Goal: Obtain resource: Download file/media

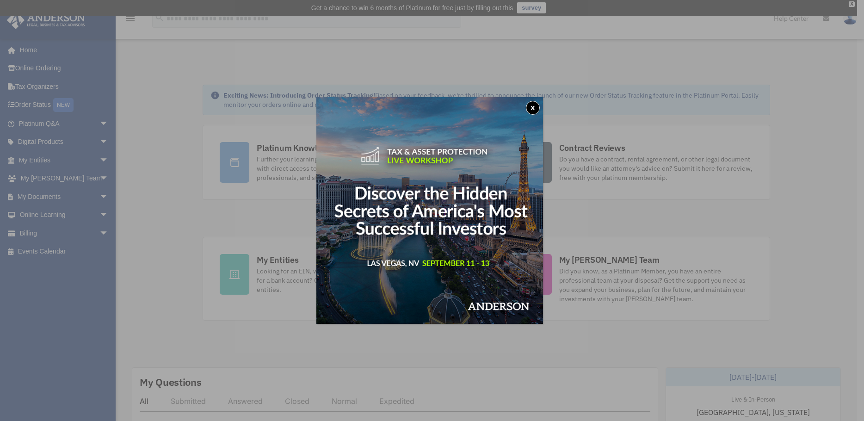
click at [49, 195] on div "x" at bounding box center [432, 210] width 864 height 421
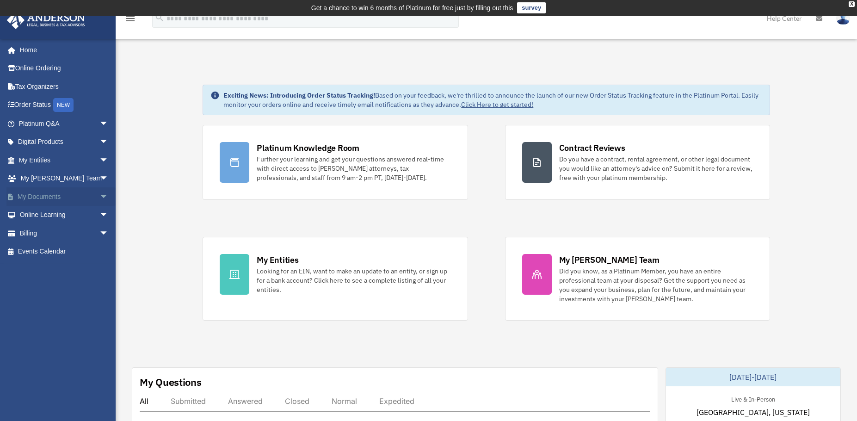
click at [99, 193] on span "arrow_drop_down" at bounding box center [108, 196] width 18 height 19
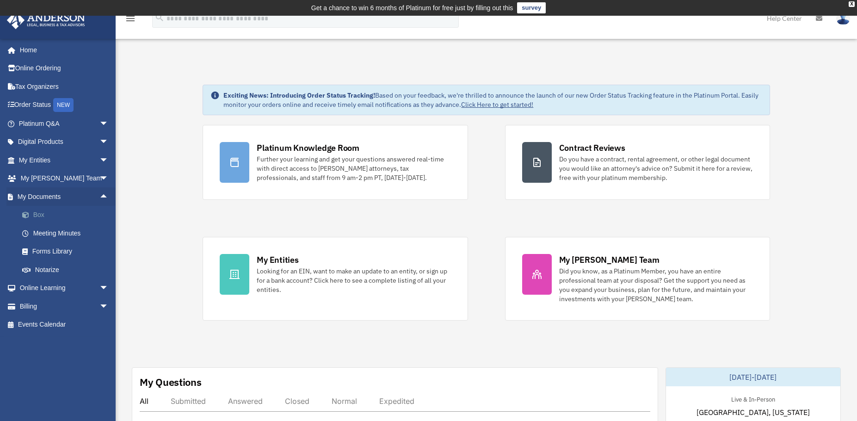
click at [38, 214] on link "Box" at bounding box center [68, 215] width 110 height 18
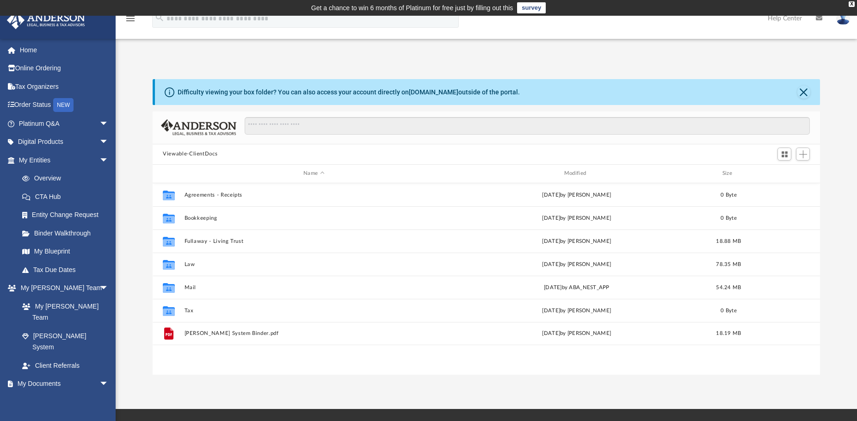
scroll to position [203, 660]
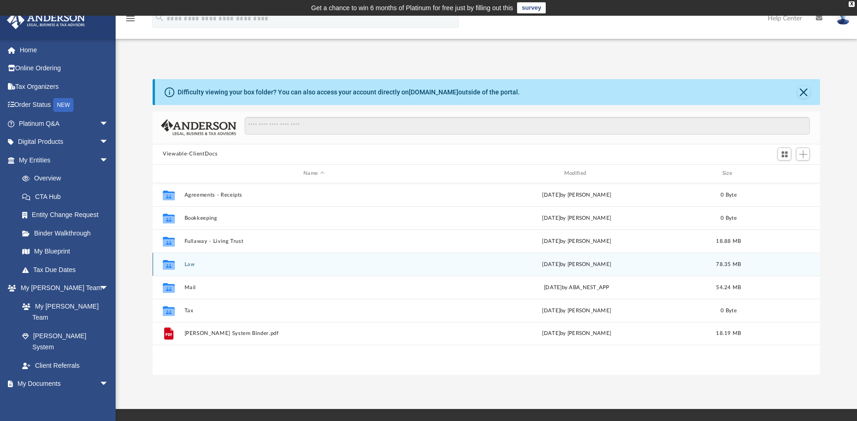
click at [192, 264] on button "Law" at bounding box center [313, 264] width 259 height 6
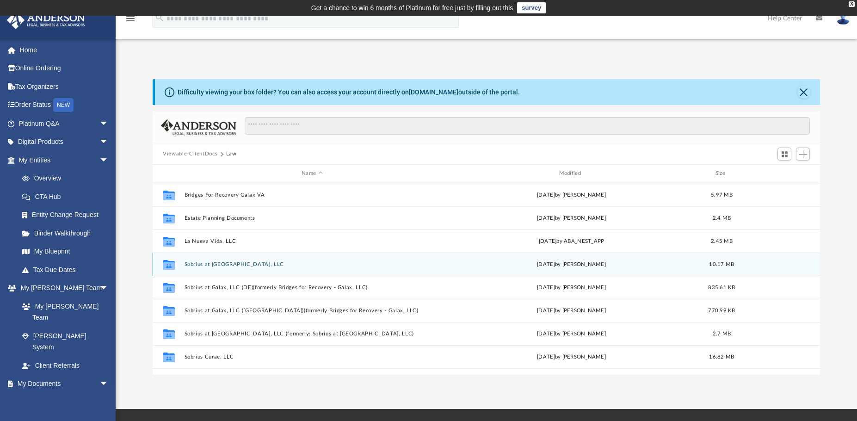
click at [234, 264] on button "Sobrius at [GEOGRAPHIC_DATA], LLC" at bounding box center [311, 264] width 255 height 6
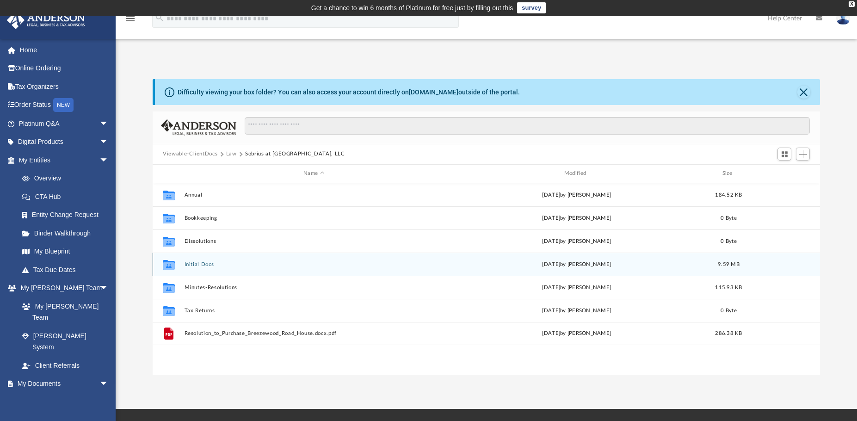
click at [196, 265] on button "Initial Docs" at bounding box center [313, 264] width 259 height 6
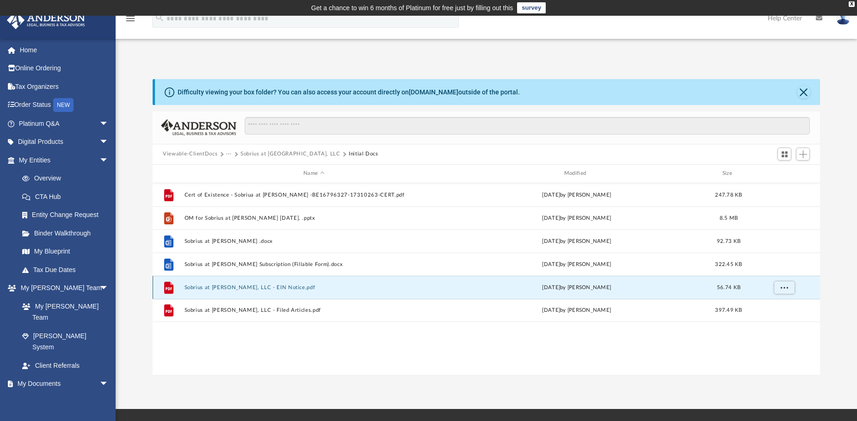
click at [242, 287] on button "Sobrius at [PERSON_NAME], LLC - EIN Notice.pdf" at bounding box center [313, 287] width 259 height 6
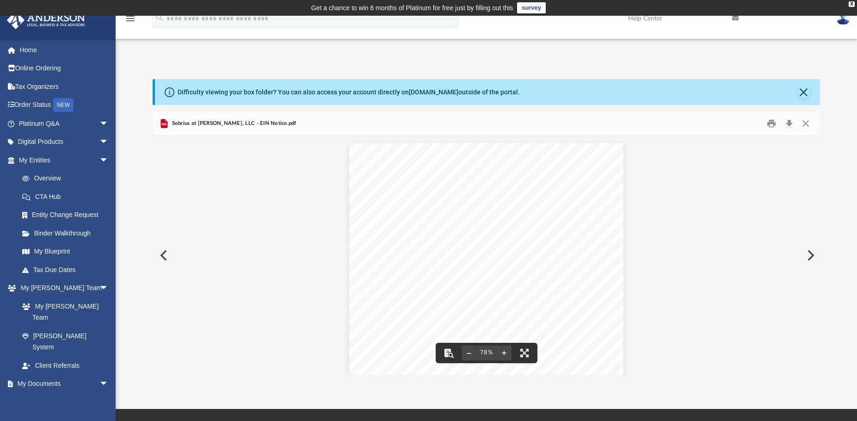
drag, startPoint x: 431, startPoint y: 221, endPoint x: 408, endPoint y: 215, distance: 23.7
click at [408, 215] on div "Page 1" at bounding box center [486, 261] width 274 height 236
click at [160, 256] on button "Preview" at bounding box center [163, 255] width 20 height 26
click at [166, 254] on button "Preview" at bounding box center [163, 255] width 20 height 26
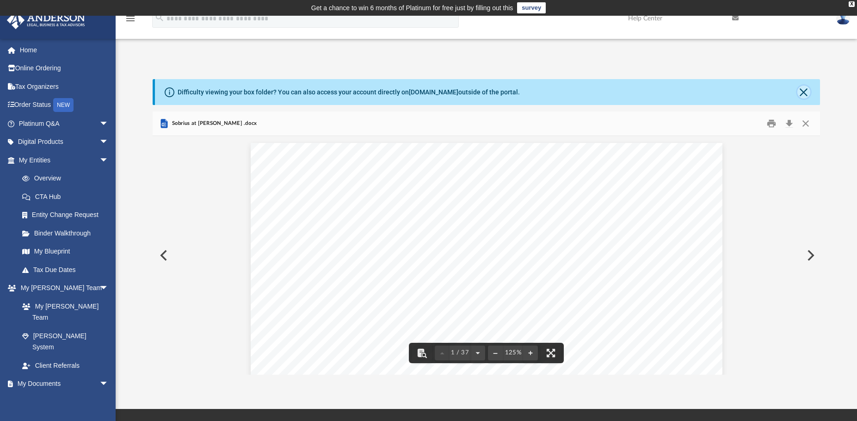
click at [805, 94] on button "Close" at bounding box center [803, 92] width 13 height 13
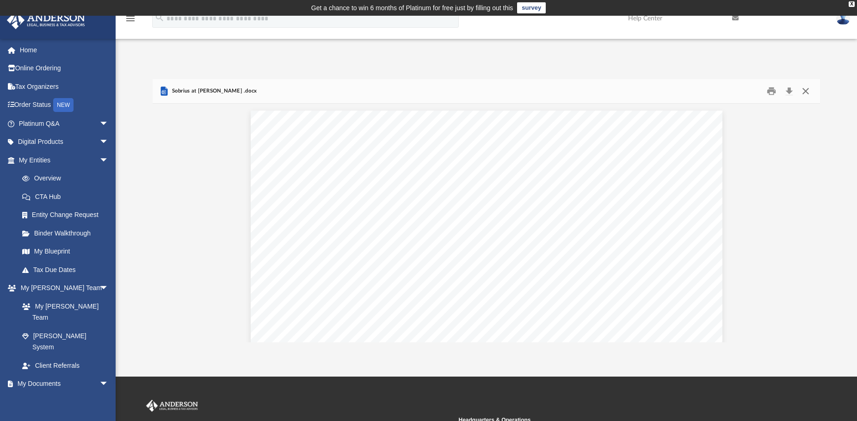
click at [804, 91] on button "Close" at bounding box center [805, 91] width 17 height 14
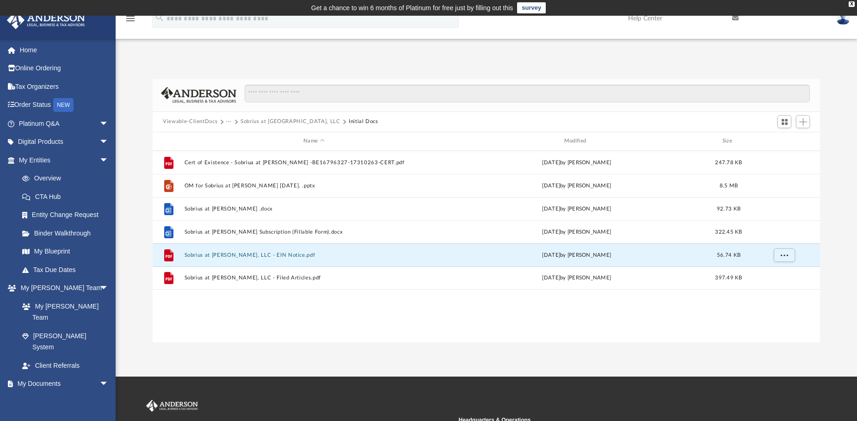
click at [217, 123] on button "Viewable-ClientDocs" at bounding box center [190, 121] width 55 height 8
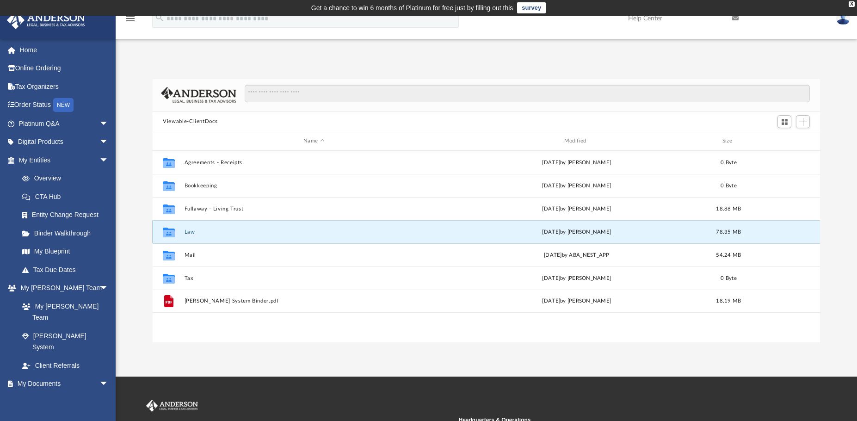
click at [193, 235] on button "Law" at bounding box center [313, 232] width 259 height 6
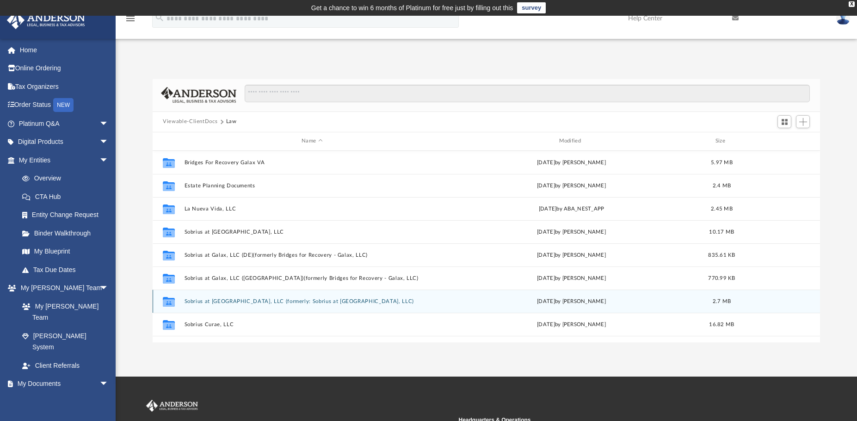
click at [229, 302] on button "Sobrius at [GEOGRAPHIC_DATA], LLC (formerly: Sobrius at [GEOGRAPHIC_DATA], LLC)" at bounding box center [311, 301] width 255 height 6
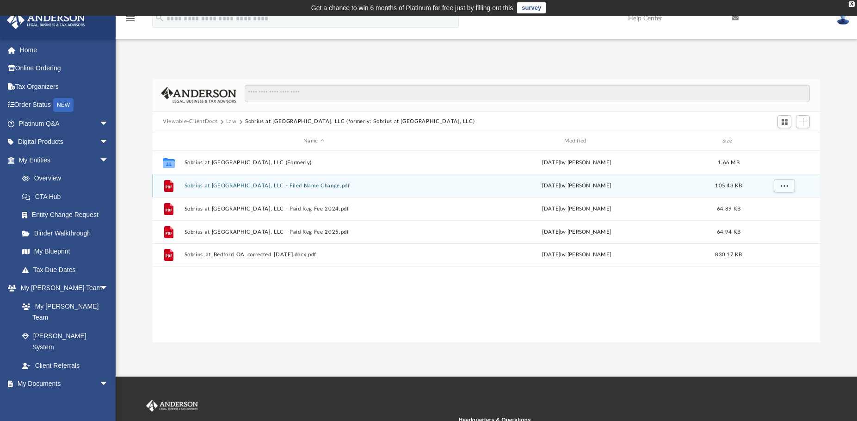
click at [290, 186] on button "Sobrius at [GEOGRAPHIC_DATA], LLC - Filed Name Change.pdf" at bounding box center [313, 186] width 259 height 6
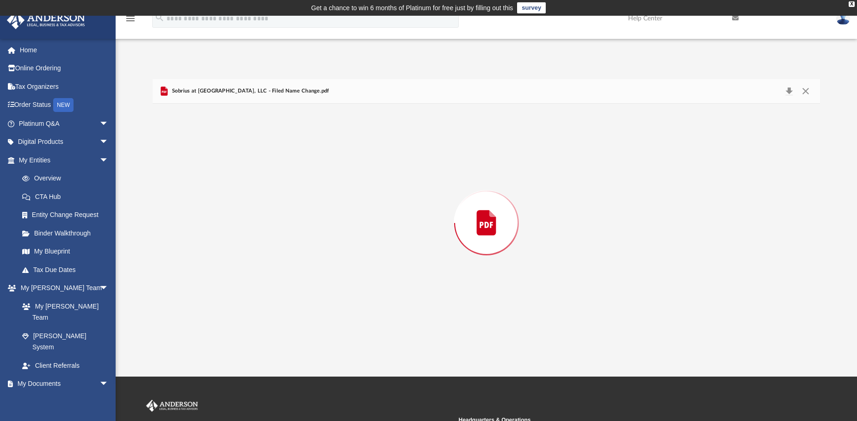
click at [290, 186] on div "Preview" at bounding box center [486, 223] width 667 height 239
